Goal: Find specific page/section: Find specific page/section

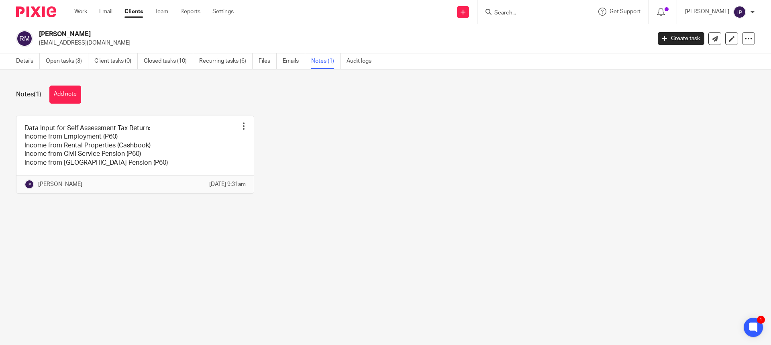
click at [451, 197] on div "Data Input for Self Assessment Tax Return: Income from Employment (P60) Income …" at bounding box center [379, 161] width 751 height 90
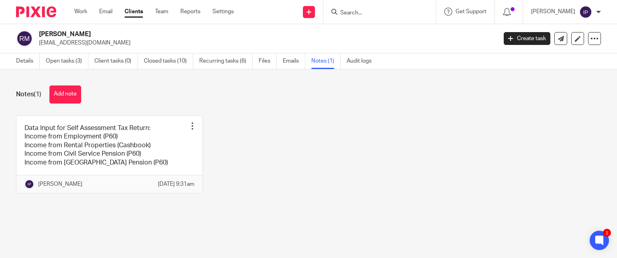
click at [377, 10] on input "Search" at bounding box center [375, 13] width 72 height 7
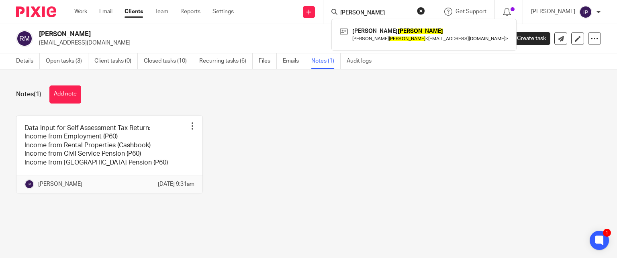
type input "whitaker"
click button "submit" at bounding box center [0, 0] width 0 height 0
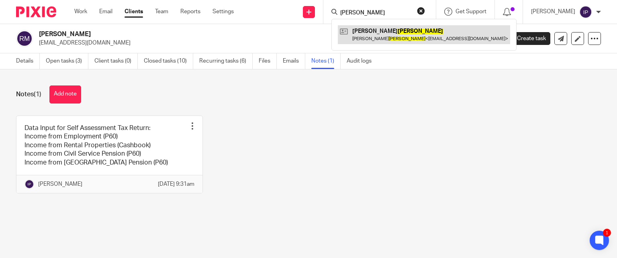
click at [397, 37] on link at bounding box center [424, 34] width 172 height 18
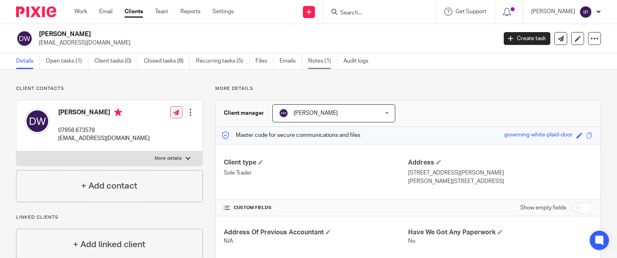
click at [319, 61] on link "Notes (1)" at bounding box center [322, 61] width 29 height 16
